Goal: Ask a question

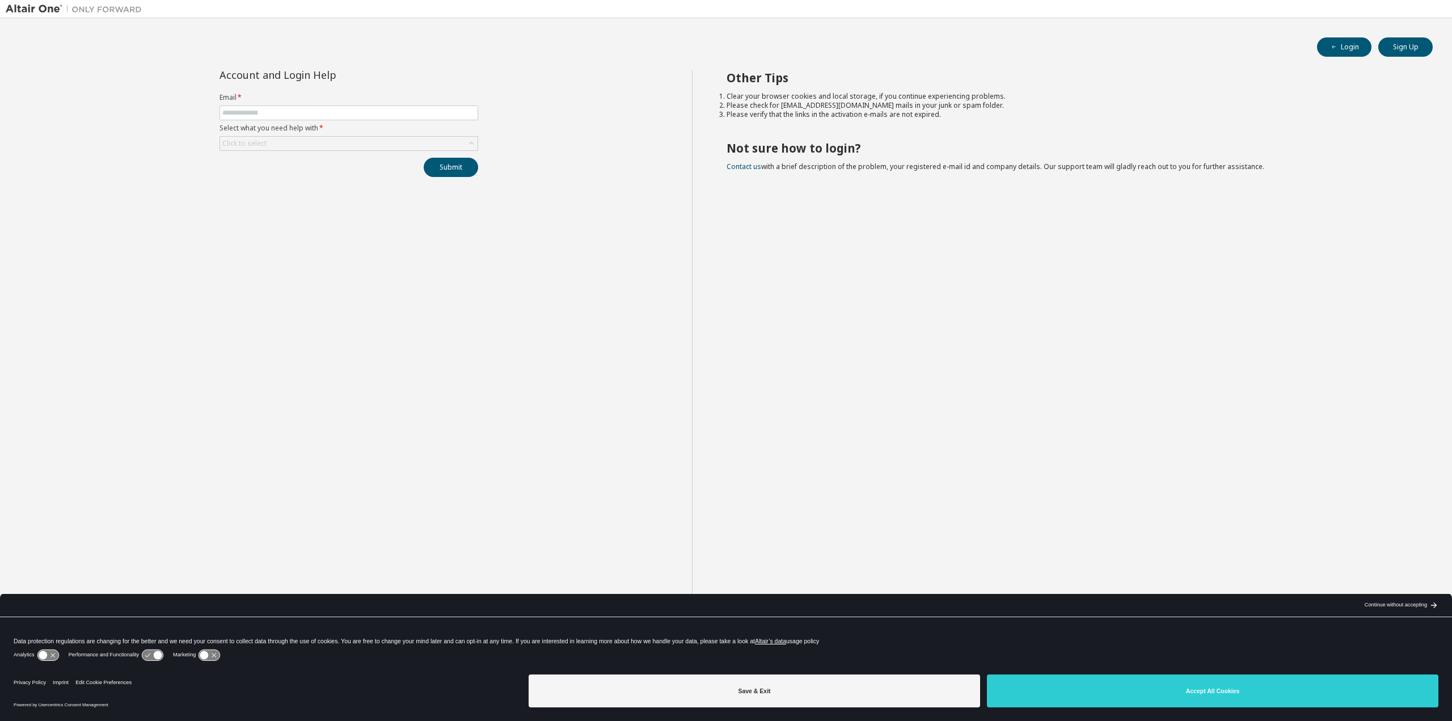
click at [278, 105] on form "Email * Select what you need help with * Click to select" at bounding box center [348, 122] width 259 height 58
click at [275, 109] on input "text" at bounding box center [348, 112] width 253 height 9
click at [509, 80] on div "Account and Login Help Email * Select what you need help with * Click to select…" at bounding box center [349, 369] width 686 height 598
click at [340, 136] on form "Email * Select what you need help with * Click to select" at bounding box center [348, 122] width 259 height 58
click at [333, 139] on div "Click to select" at bounding box center [348, 144] width 257 height 14
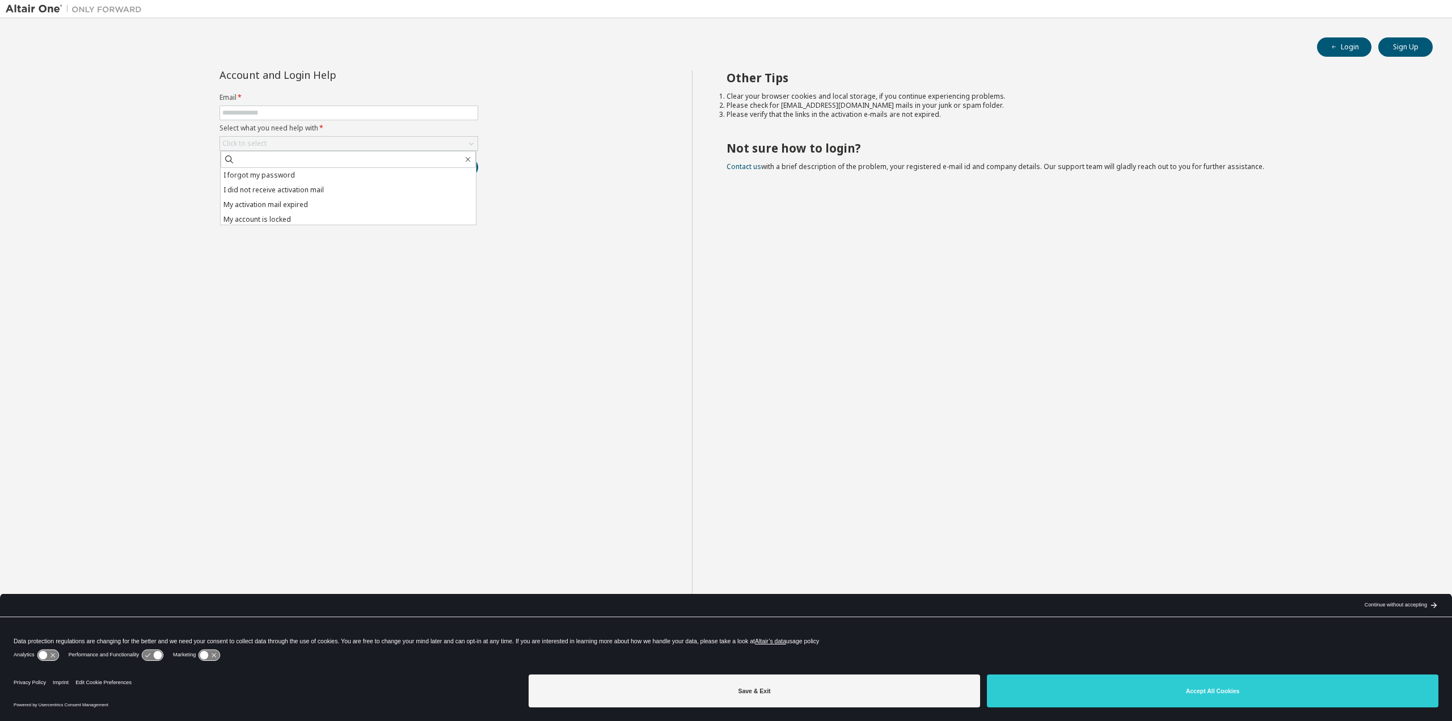
click at [290, 244] on div "Account and Login Help Email * Select what you need help with * Click to select…" at bounding box center [349, 369] width 686 height 598
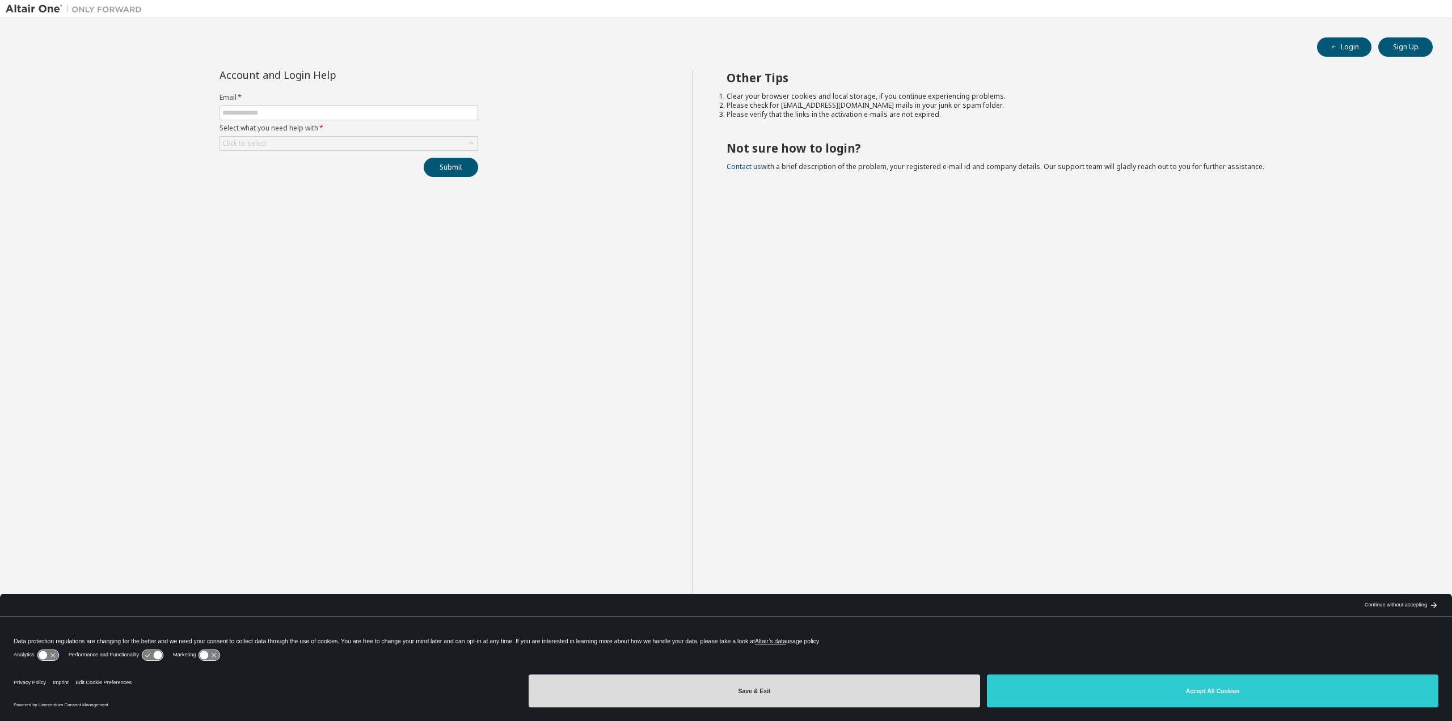
click at [782, 687] on button "Save & Exit" at bounding box center [753, 690] width 451 height 33
